Goal: Entertainment & Leisure: Consume media (video, audio)

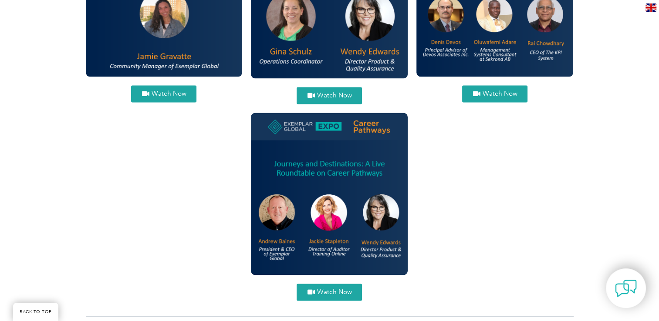
scroll to position [1306, 0]
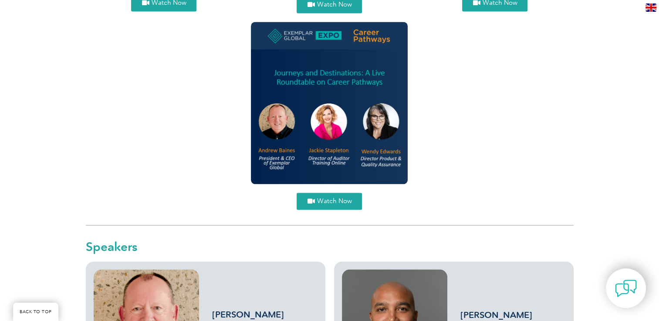
click at [339, 205] on link "Watch Now" at bounding box center [328, 201] width 65 height 17
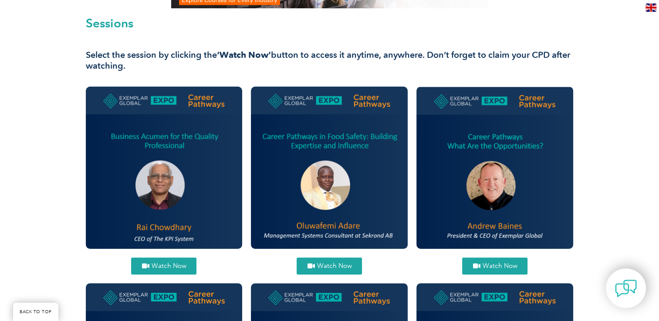
scroll to position [301, 0]
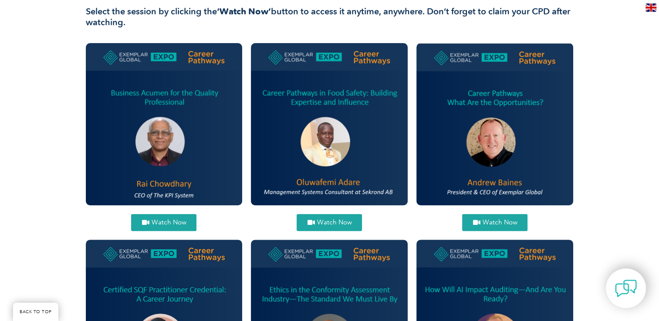
click at [179, 213] on div "Watch Now Watch Now" at bounding box center [163, 235] width 165 height 393
click at [177, 222] on span "Watch Now" at bounding box center [168, 222] width 35 height 7
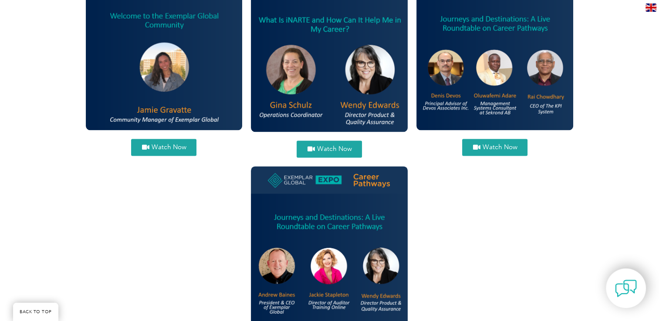
scroll to position [1205, 0]
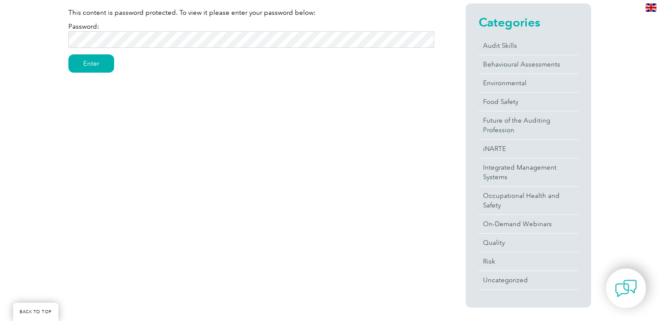
scroll to position [236, 0]
click at [92, 61] on input "Enter" at bounding box center [91, 63] width 46 height 18
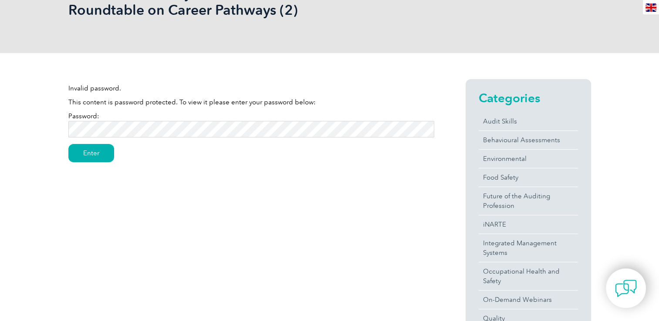
scroll to position [218, 0]
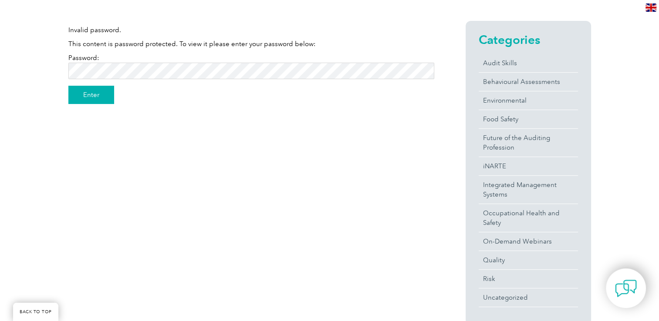
click at [89, 94] on input "Enter" at bounding box center [91, 95] width 46 height 18
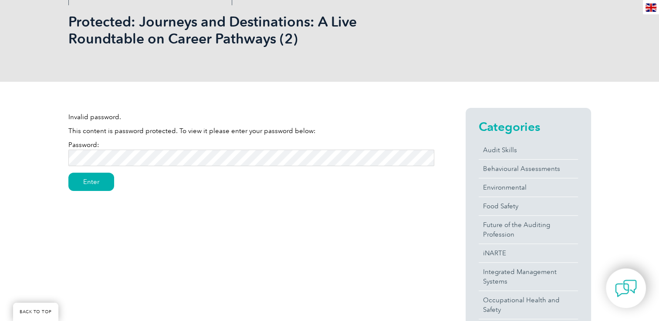
scroll to position [44, 0]
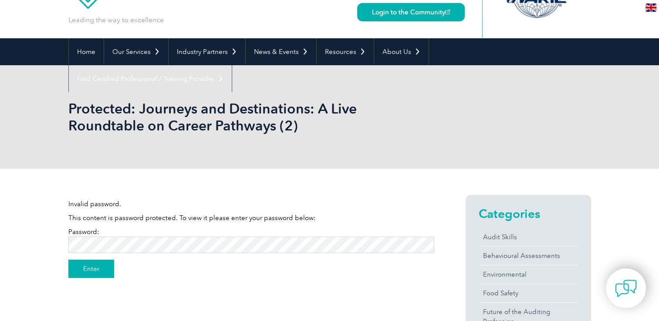
click at [77, 276] on input "Enter" at bounding box center [91, 269] width 46 height 18
click at [84, 271] on input "Enter" at bounding box center [91, 269] width 46 height 18
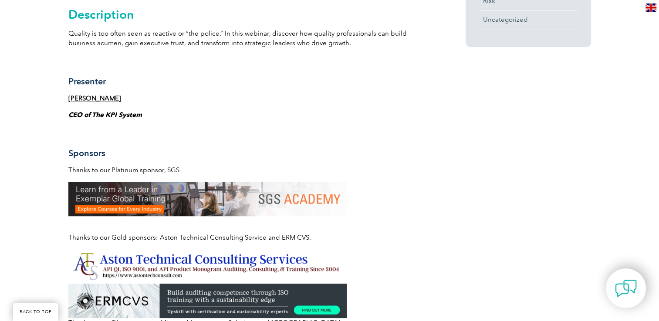
scroll to position [479, 0]
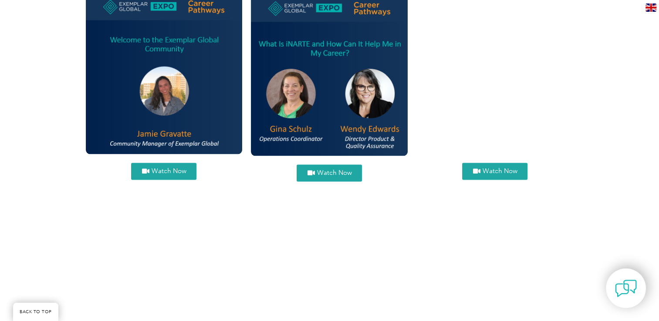
scroll to position [1219, 0]
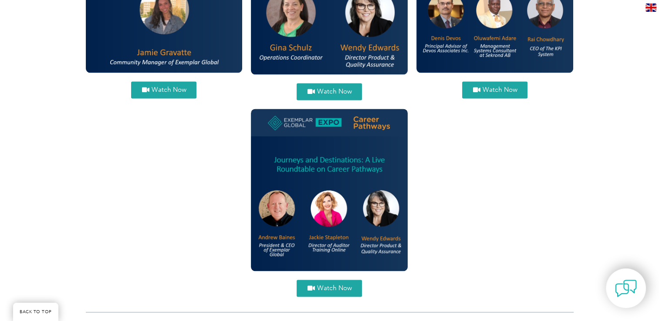
click at [335, 288] on span "Watch Now" at bounding box center [333, 288] width 35 height 7
